Goal: Find specific page/section: Find specific page/section

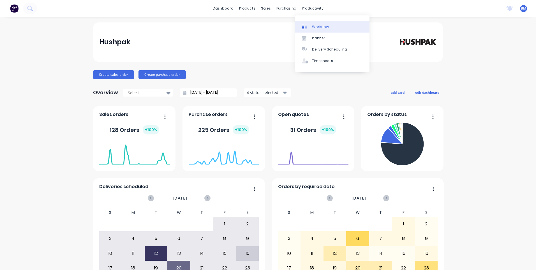
click at [312, 25] on div "Workflow" at bounding box center [320, 26] width 17 height 5
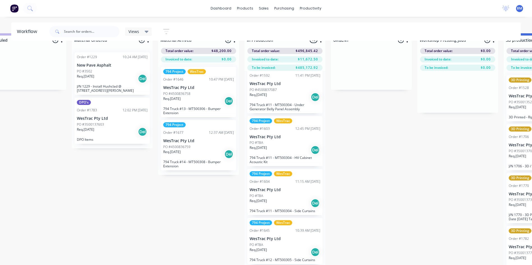
scroll to position [22, 113]
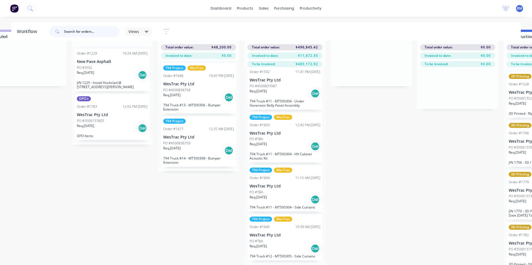
click at [65, 28] on input "text" at bounding box center [91, 31] width 55 height 11
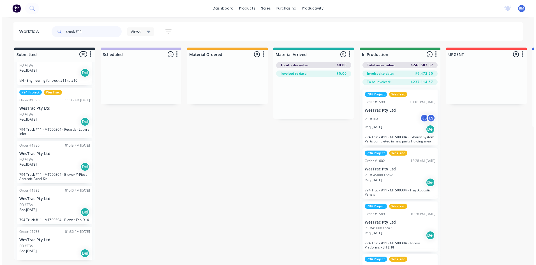
scroll to position [56, 0]
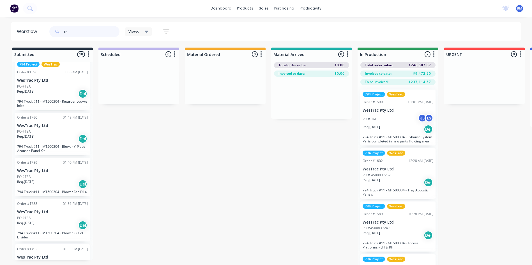
type input "t"
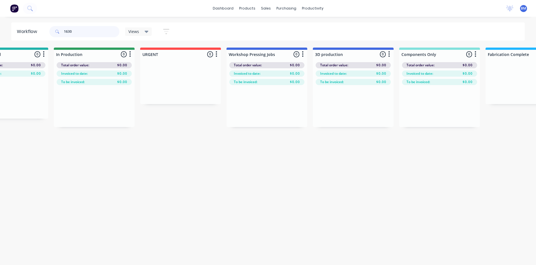
scroll to position [0, 0]
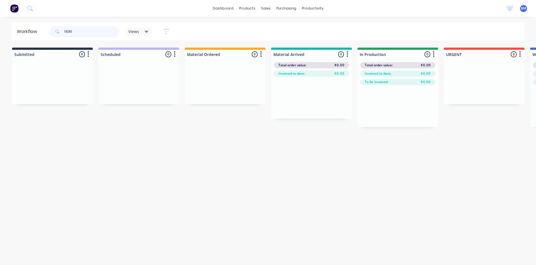
drag, startPoint x: 75, startPoint y: 30, endPoint x: 3, endPoint y: 26, distance: 71.3
click at [4, 26] on div "Workflow 1630 Views Save new view None (Default) edit 3D only edit Show/Hide st…" at bounding box center [268, 31] width 536 height 18
type input "s"
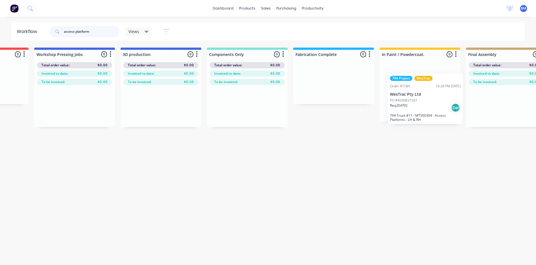
drag, startPoint x: 383, startPoint y: 124, endPoint x: 404, endPoint y: 102, distance: 30.3
click at [413, 103] on div "Submitted 5 Sort By Created date Required date Order number Customer name Most …" at bounding box center [333, 154] width 1666 height 213
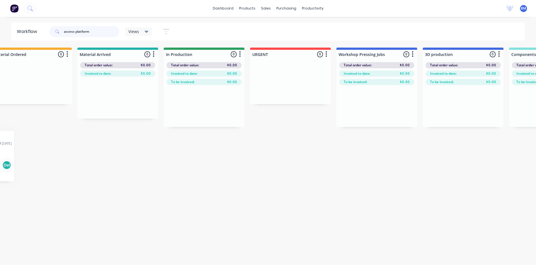
scroll to position [0, 163]
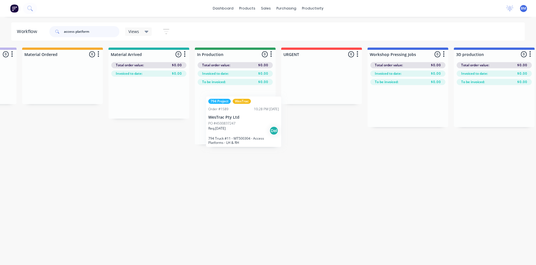
drag, startPoint x: 391, startPoint y: 110, endPoint x: 224, endPoint y: 130, distance: 168.1
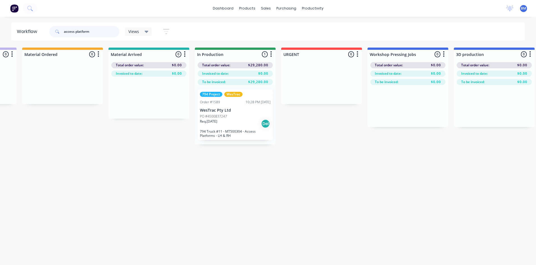
type input "access platform"
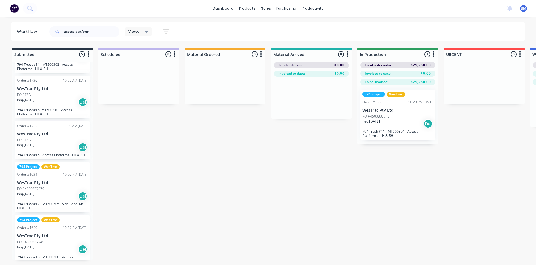
scroll to position [50, 0]
